Goal: Task Accomplishment & Management: Manage account settings

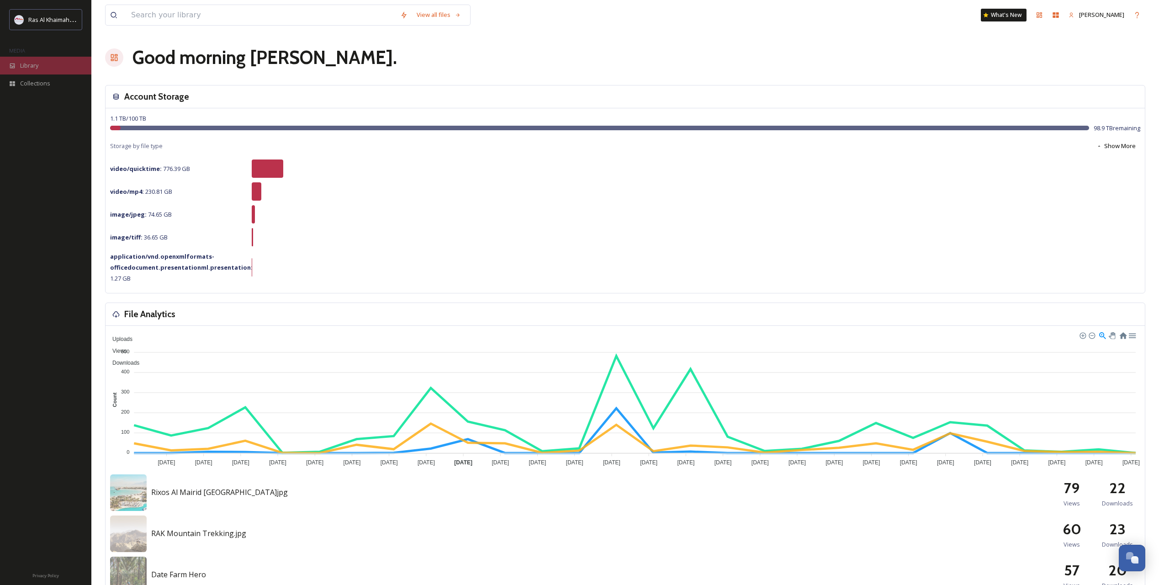
click at [62, 64] on div "Library" at bounding box center [45, 66] width 91 height 18
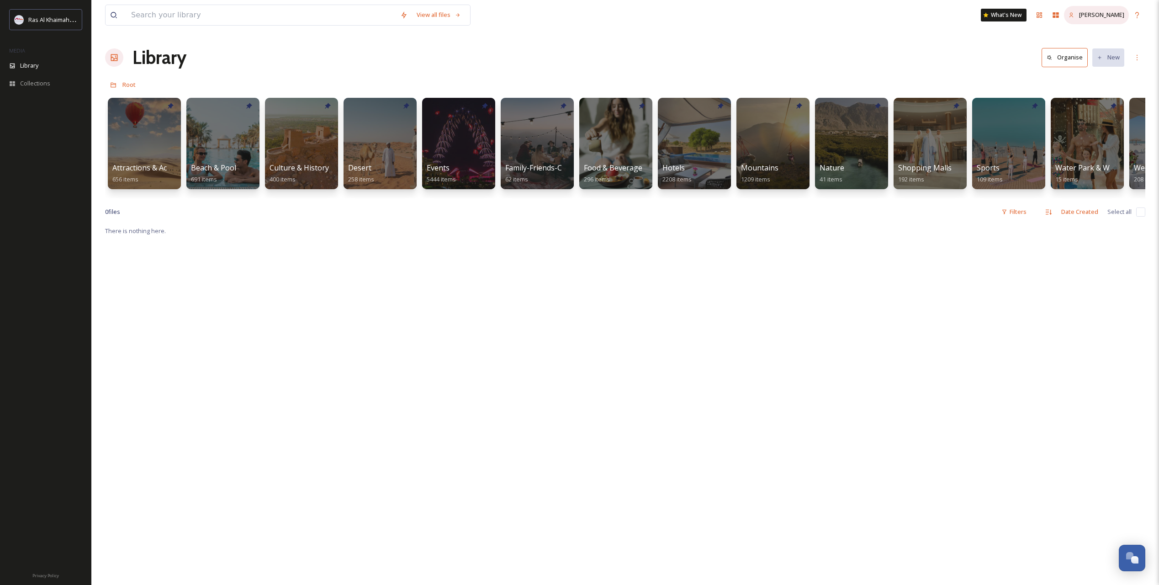
click at [1109, 13] on span "[PERSON_NAME]" at bounding box center [1101, 15] width 45 height 8
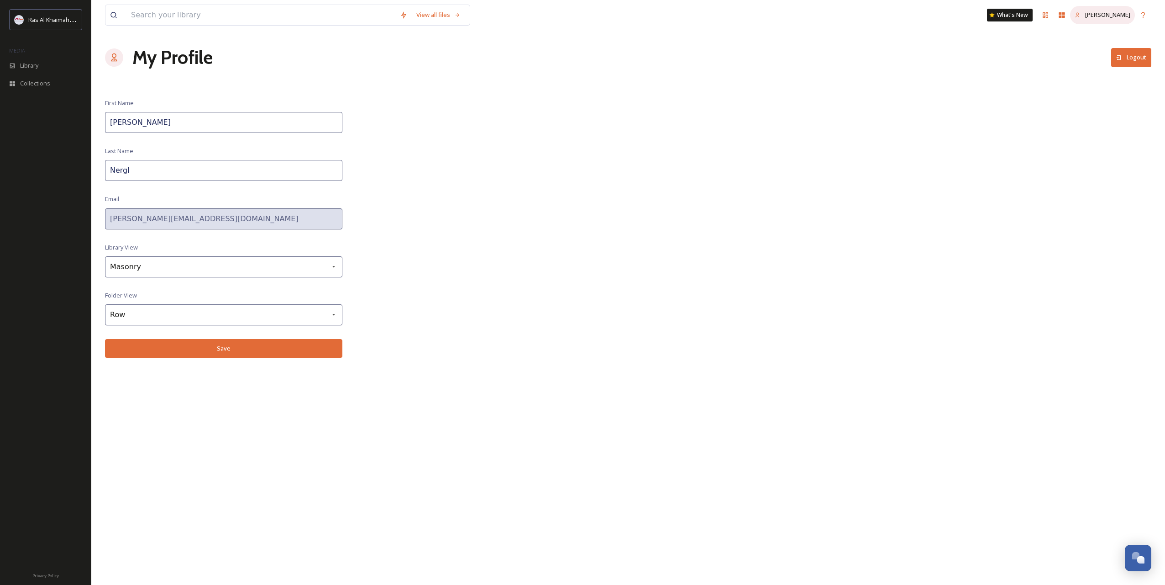
click at [1107, 13] on span "[PERSON_NAME]" at bounding box center [1108, 15] width 45 height 8
click at [1049, 14] on icon at bounding box center [1045, 14] width 5 height 5
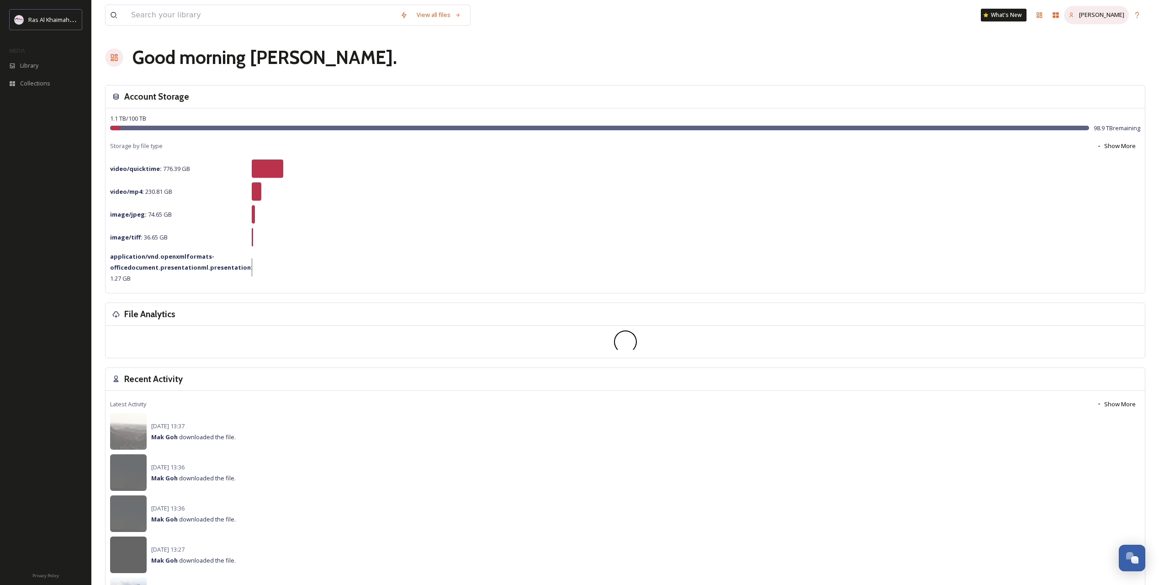
click at [1114, 14] on span "[PERSON_NAME]" at bounding box center [1101, 15] width 45 height 8
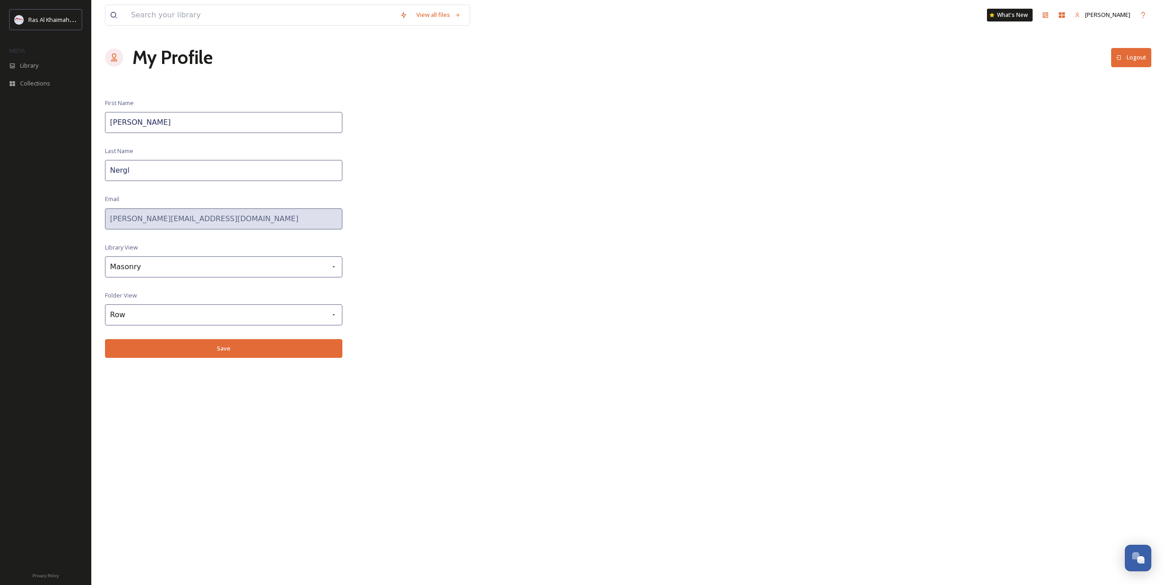
click at [1131, 55] on button "Logout" at bounding box center [1132, 57] width 40 height 19
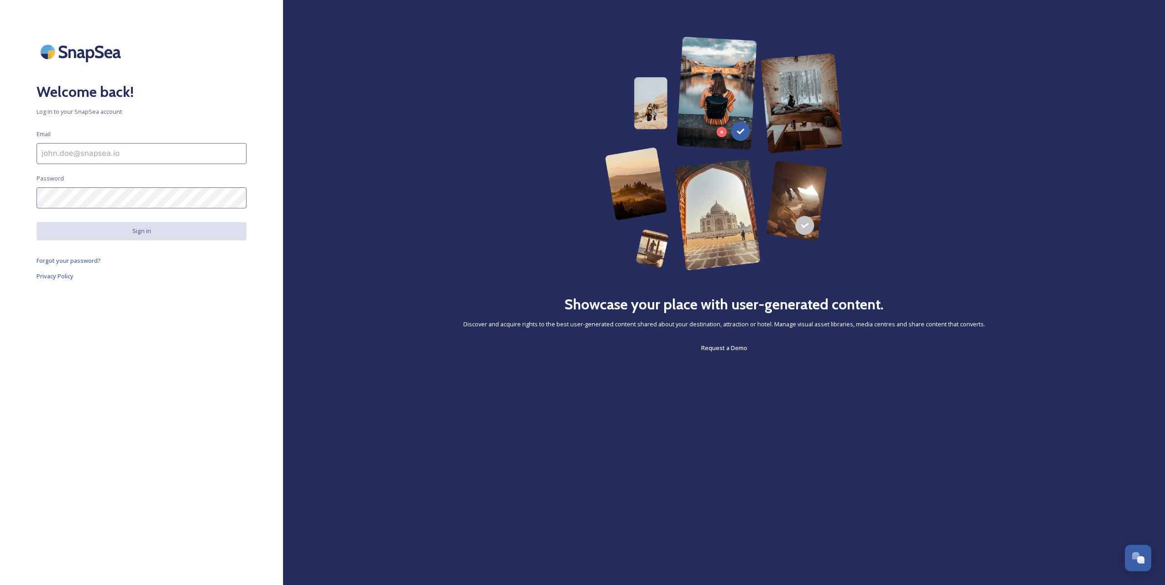
click at [47, 151] on input at bounding box center [142, 153] width 210 height 21
paste input "[EMAIL_ADDRESS][DOMAIN_NAME]"
type input "[EMAIL_ADDRESS][DOMAIN_NAME]"
click at [406, 264] on div "Showcase your place with user-generated content. Discover and acquire rights to…" at bounding box center [724, 195] width 809 height 316
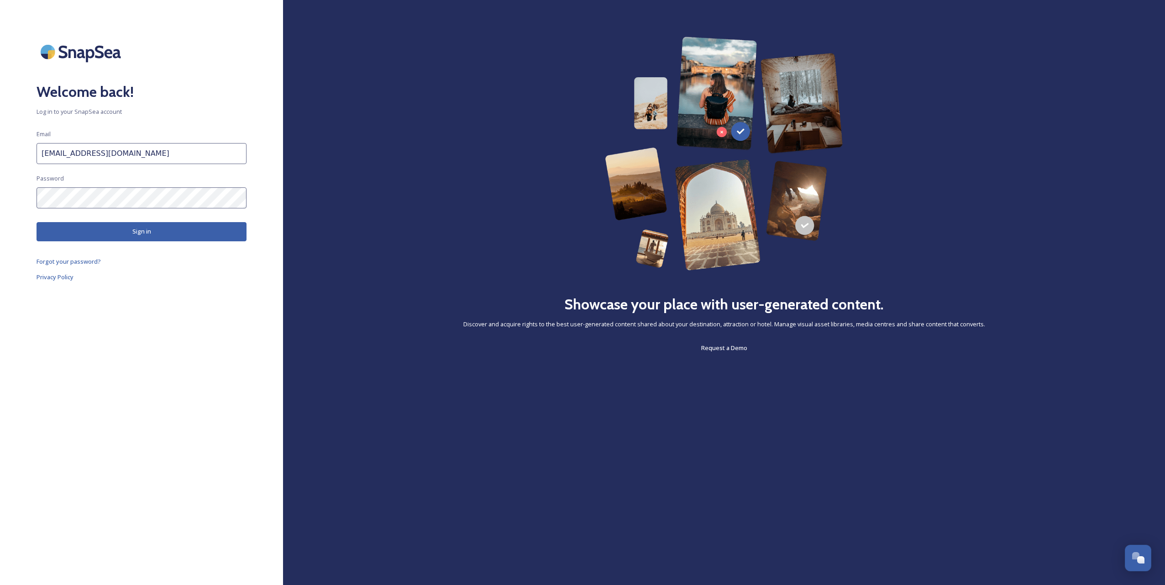
click at [143, 231] on button "Sign in" at bounding box center [142, 231] width 210 height 19
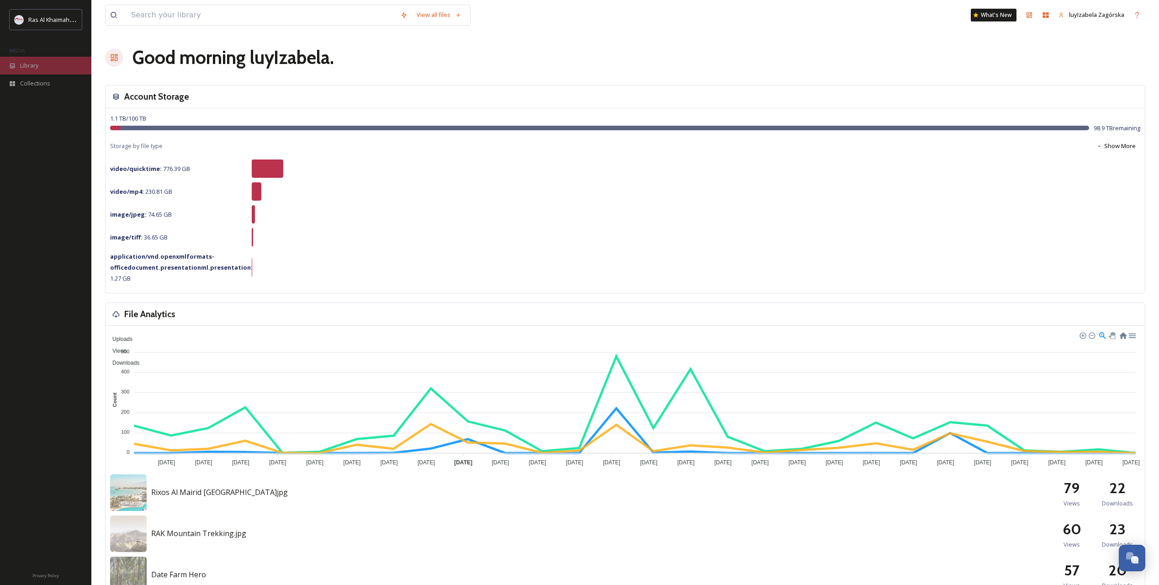
click at [27, 67] on span "Library" at bounding box center [29, 65] width 18 height 9
